Goal: Task Accomplishment & Management: Use online tool/utility

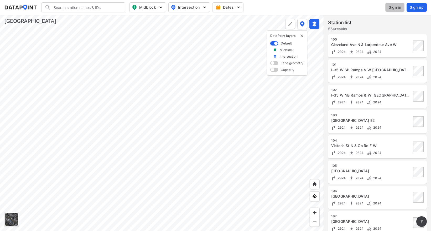
click at [392, 7] on span "Sign in" at bounding box center [395, 7] width 12 height 5
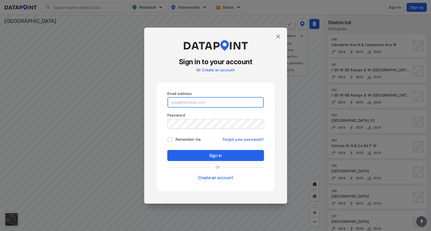
type input "adm_ramseycounty@data-point.io"
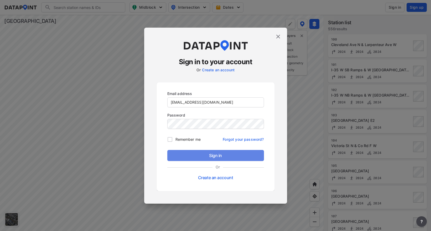
click at [205, 154] on span "Sign in" at bounding box center [216, 155] width 88 height 6
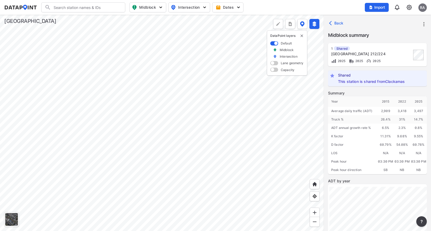
click at [408, 7] on img at bounding box center [409, 7] width 6 height 6
click at [381, 22] on link "Data management" at bounding box center [386, 20] width 45 height 5
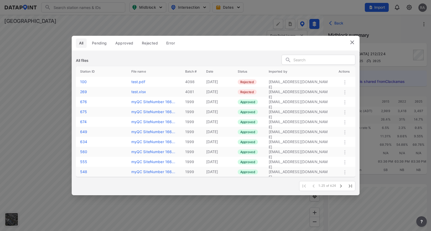
click at [353, 43] on img at bounding box center [352, 42] width 6 height 6
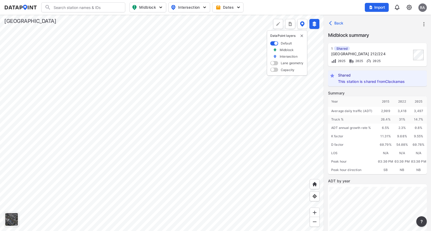
click at [331, 21] on icon "button" at bounding box center [331, 22] width 5 height 5
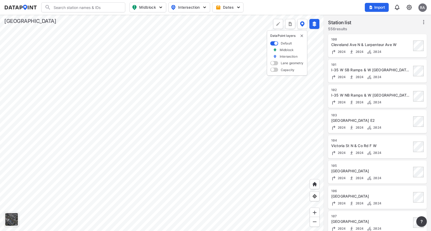
click at [210, 211] on div at bounding box center [162, 123] width 324 height 216
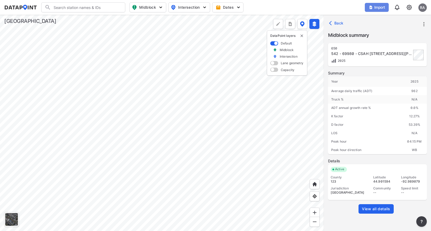
click at [376, 8] on span "Import" at bounding box center [377, 7] width 18 height 5
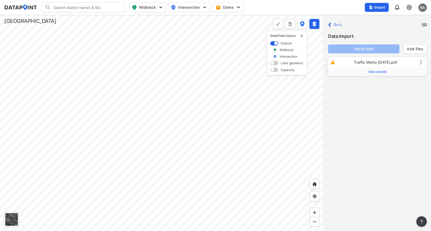
click at [376, 73] on span "View details" at bounding box center [377, 72] width 19 height 4
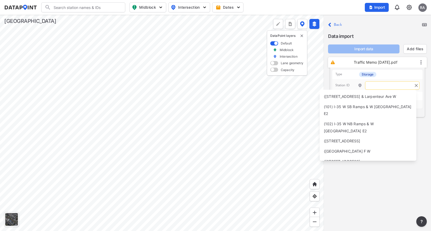
click at [374, 85] on input "text" at bounding box center [392, 85] width 54 height 8
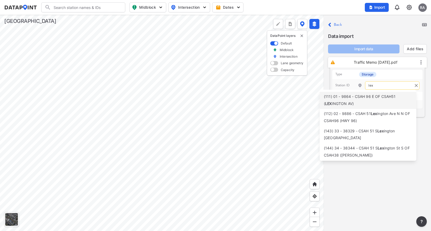
click at [346, 101] on span "INGTON AV)" at bounding box center [343, 103] width 22 height 4
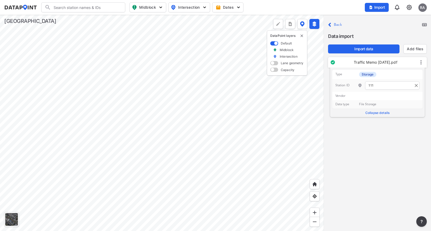
type input "111"
